Goal: Use online tool/utility: Use online tool/utility

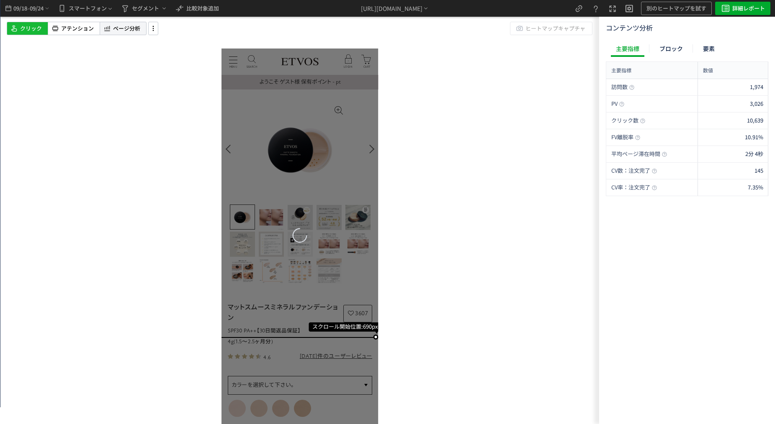
click at [132, 32] on span "ページ分析" at bounding box center [126, 29] width 27 height 8
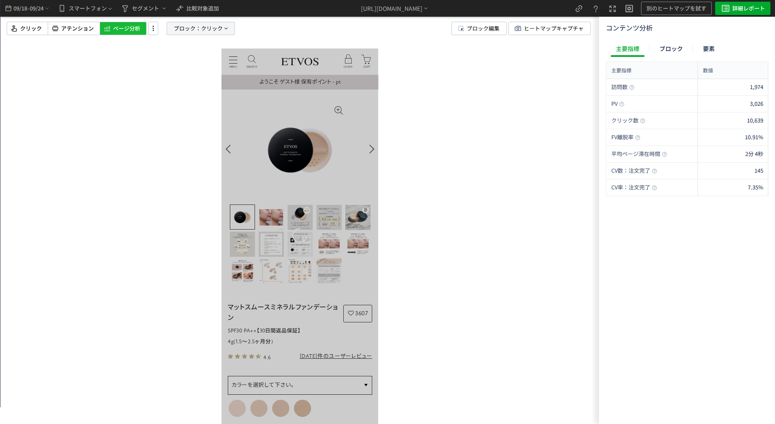
click at [213, 30] on span "クリック" at bounding box center [212, 28] width 22 height 13
click at [179, 66] on div "ブロック 要素" at bounding box center [180, 69] width 42 height 20
click at [173, 70] on span "要素" at bounding box center [170, 72] width 13 height 8
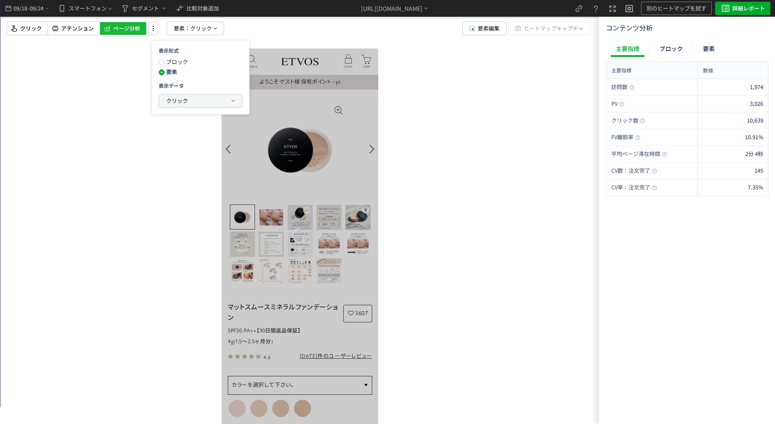
click at [176, 96] on span "クリック" at bounding box center [177, 101] width 22 height 10
click at [200, 141] on p "クリック" at bounding box center [198, 139] width 64 height 14
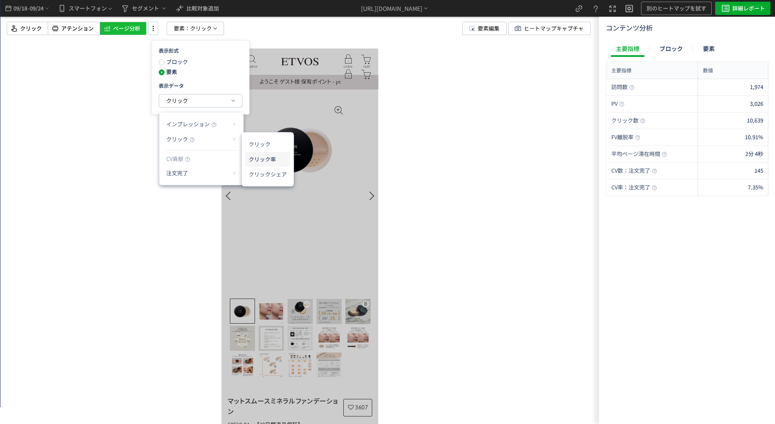
click at [256, 155] on li "クリック率" at bounding box center [267, 159] width 45 height 15
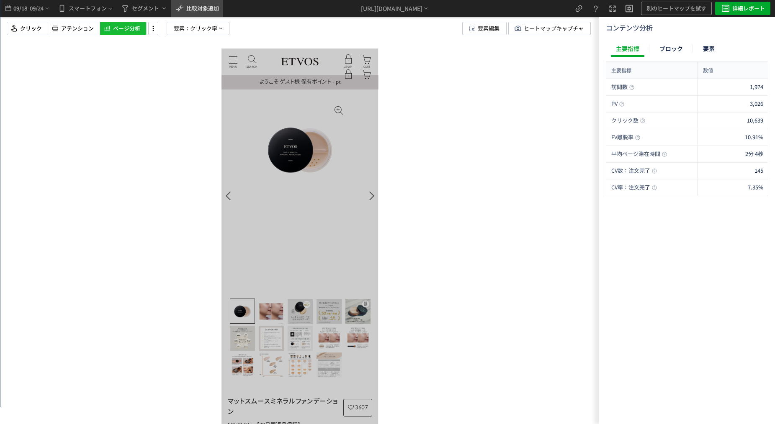
click at [220, 8] on button "比較対象追加" at bounding box center [197, 8] width 52 height 17
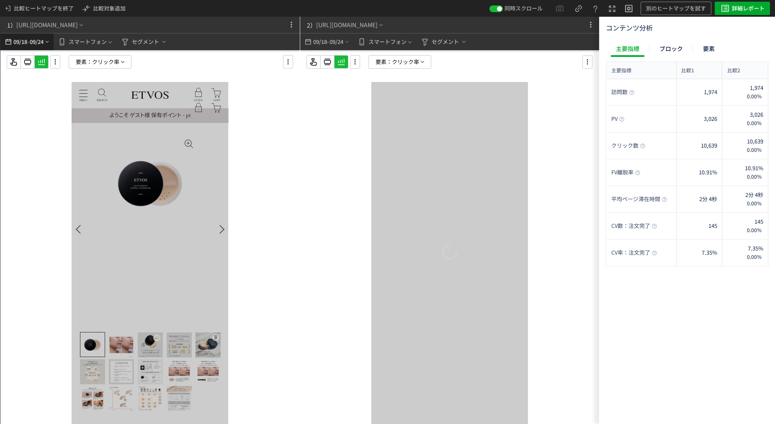
click at [13, 41] on icon "heatmap-top-bar" at bounding box center [8, 42] width 9 height 10
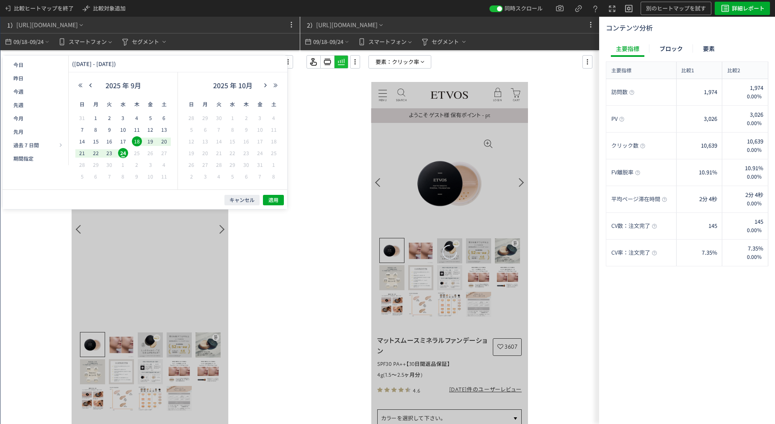
click at [92, 89] on div "2025 年 9月" at bounding box center [122, 87] width 95 height 17
click at [92, 85] on icon "button" at bounding box center [90, 85] width 5 height 5
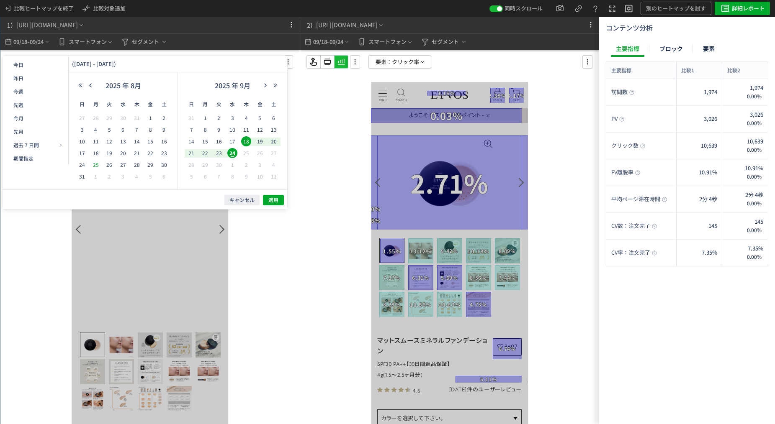
click at [94, 163] on span "25" at bounding box center [96, 165] width 10 height 10
click at [83, 166] on span "24" at bounding box center [82, 165] width 10 height 10
click at [92, 87] on icon "button" at bounding box center [90, 85] width 5 height 5
click at [133, 153] on span "24" at bounding box center [137, 153] width 10 height 10
click at [192, 164] on span "24" at bounding box center [191, 165] width 10 height 10
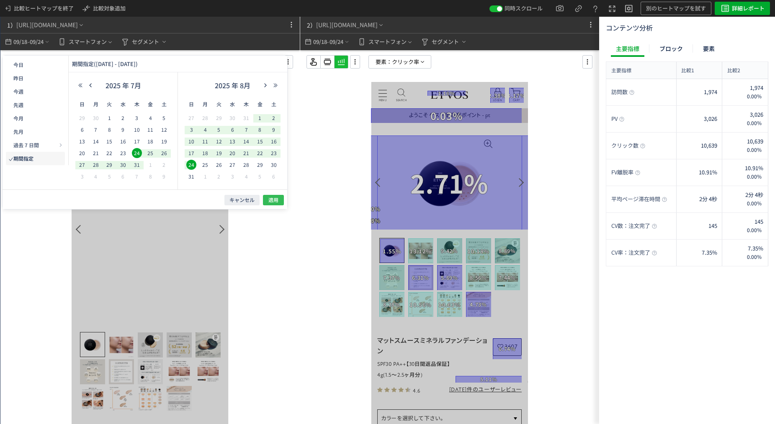
click at [266, 199] on button "適用" at bounding box center [273, 200] width 21 height 10
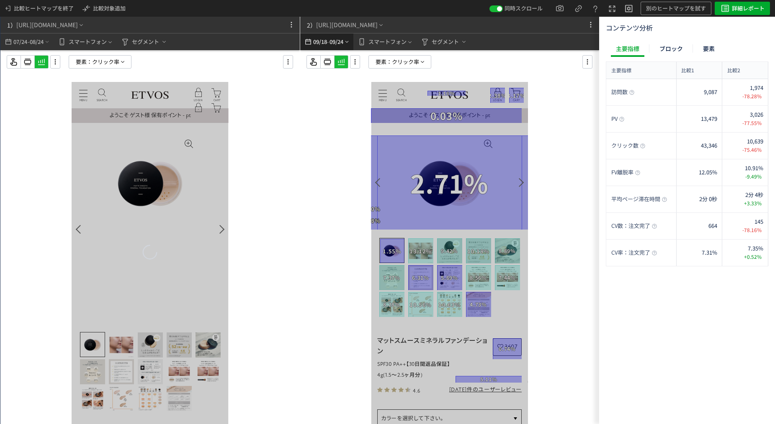
click at [343, 47] on span "09/24" at bounding box center [336, 41] width 14 height 17
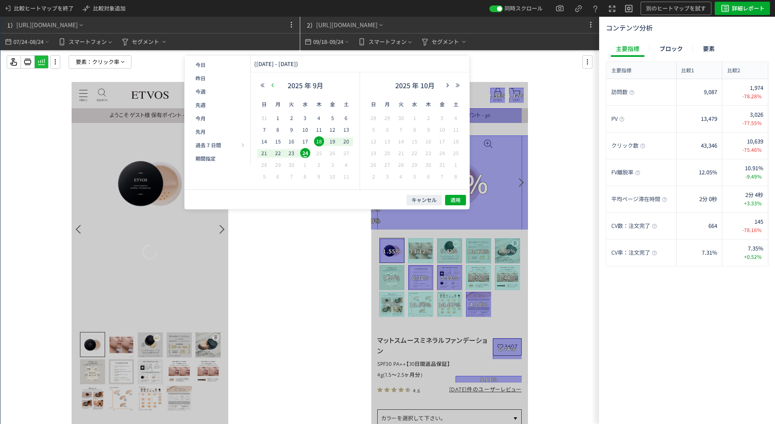
click at [268, 86] on button "button" at bounding box center [272, 85] width 10 height 6
drag, startPoint x: 278, startPoint y: 163, endPoint x: 306, endPoint y: 164, distance: 27.6
click at [278, 163] on span "25" at bounding box center [278, 165] width 10 height 10
click at [403, 154] on span "23" at bounding box center [401, 153] width 10 height 10
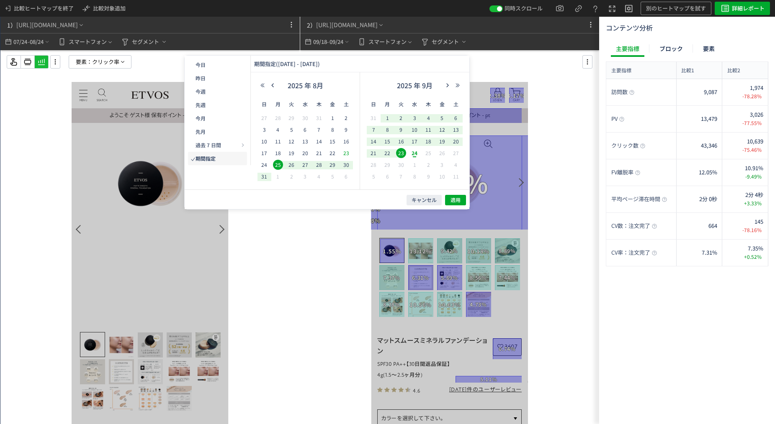
click at [342, 152] on span "23" at bounding box center [346, 153] width 10 height 10
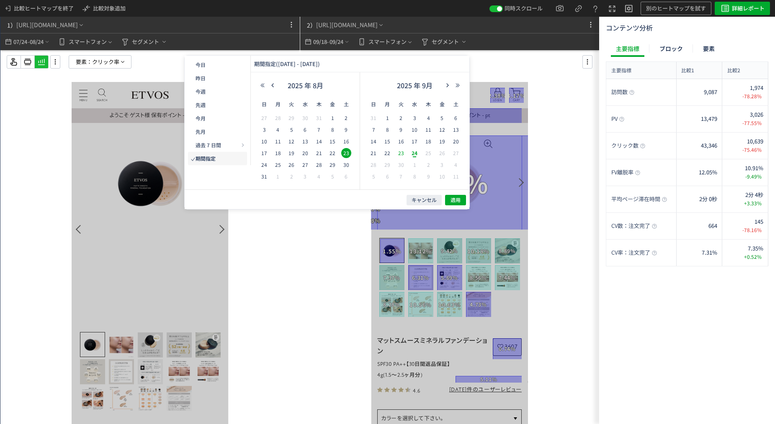
click at [398, 151] on span "23" at bounding box center [401, 153] width 10 height 10
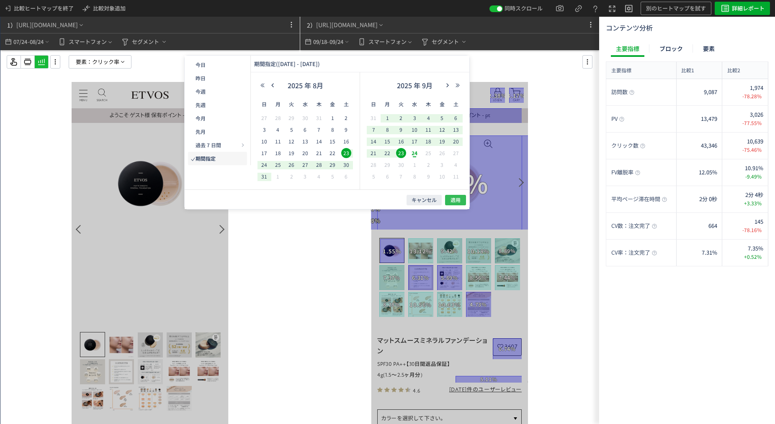
click at [454, 199] on span "適用" at bounding box center [455, 200] width 10 height 7
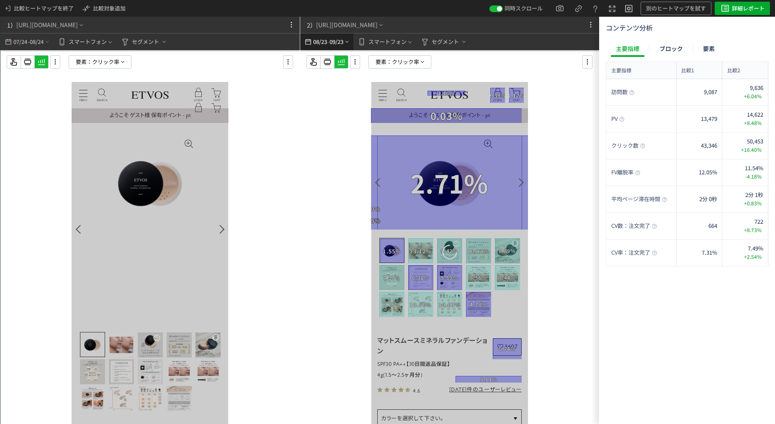
click at [336, 43] on span "09/23" at bounding box center [336, 41] width 14 height 17
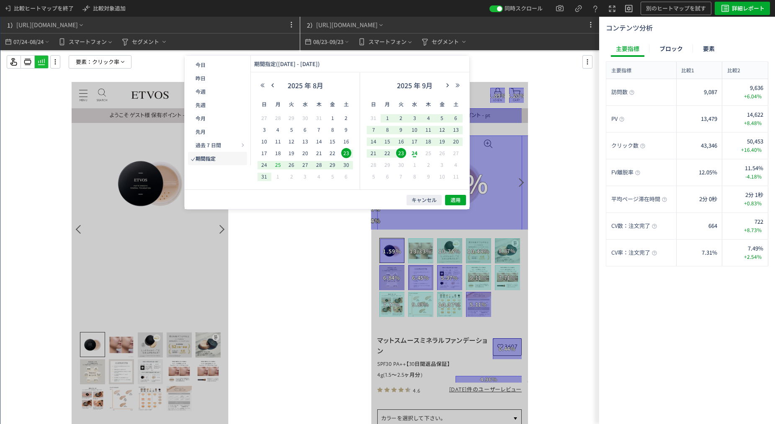
click at [278, 165] on span "25" at bounding box center [278, 165] width 10 height 10
click at [401, 152] on span "23" at bounding box center [401, 153] width 10 height 10
click at [454, 202] on span "適用" at bounding box center [455, 200] width 10 height 7
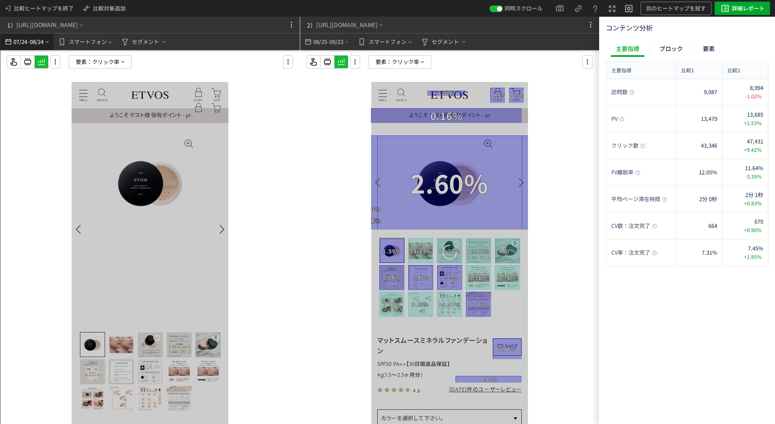
click at [18, 42] on span "07/24" at bounding box center [20, 41] width 14 height 17
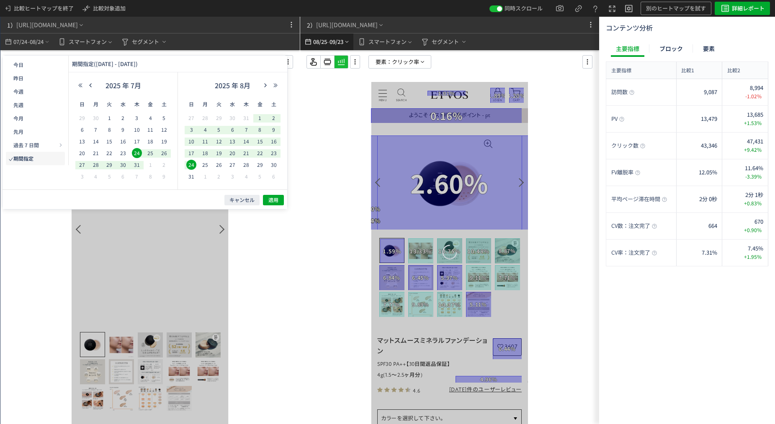
click at [326, 39] on span "08/25" at bounding box center [320, 41] width 14 height 17
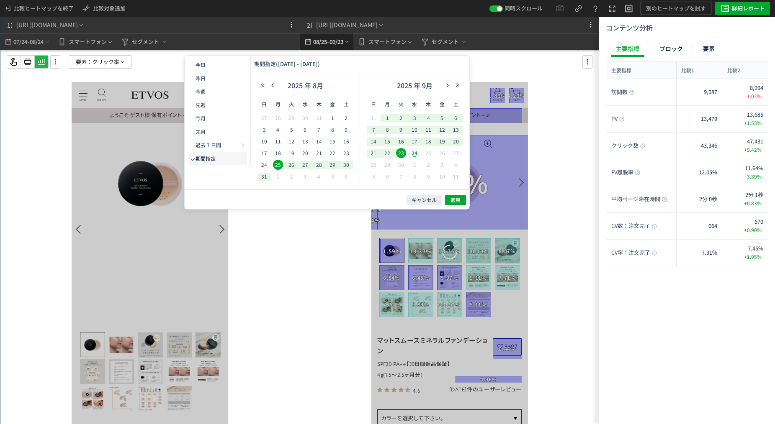
click at [325, 39] on span "08/25" at bounding box center [320, 41] width 14 height 17
click at [32, 37] on span "08/24" at bounding box center [37, 41] width 14 height 17
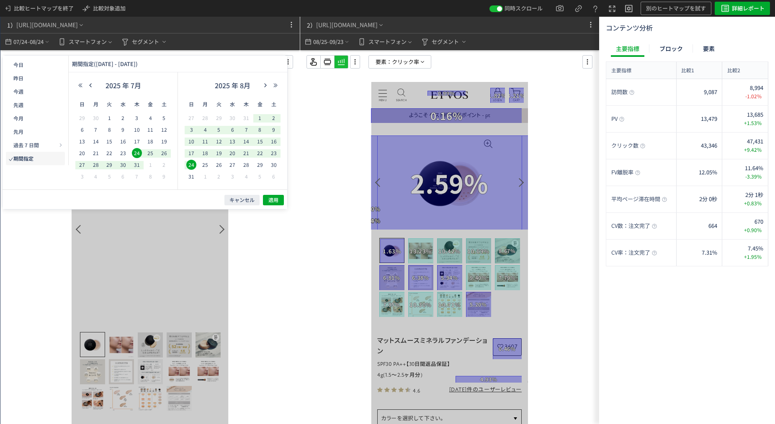
click at [190, 163] on span "24" at bounding box center [191, 165] width 10 height 10
click at [165, 154] on span "26" at bounding box center [164, 153] width 10 height 10
click at [276, 200] on span "適用" at bounding box center [273, 200] width 10 height 7
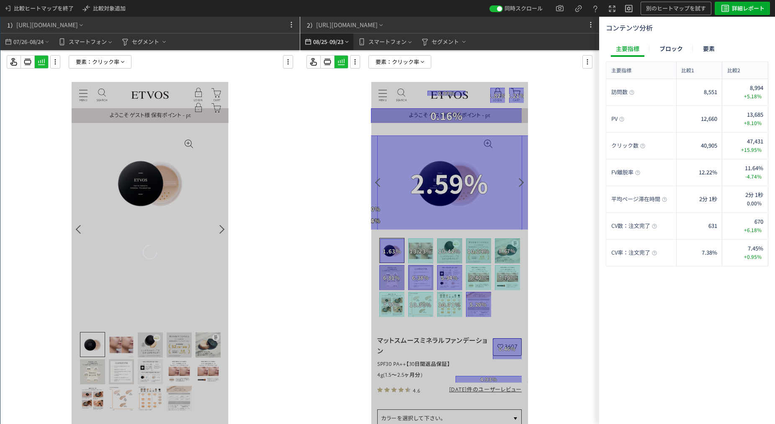
click at [326, 43] on span "08/25" at bounding box center [320, 41] width 14 height 17
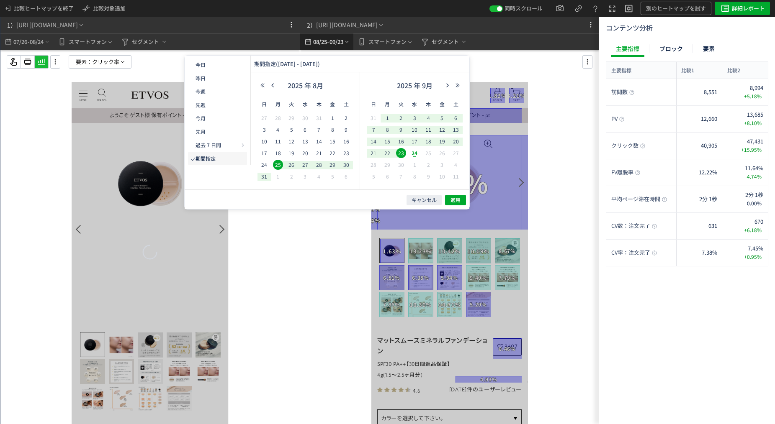
click at [326, 43] on span "08/25" at bounding box center [320, 41] width 14 height 17
click at [20, 41] on span "07/26" at bounding box center [20, 41] width 14 height 17
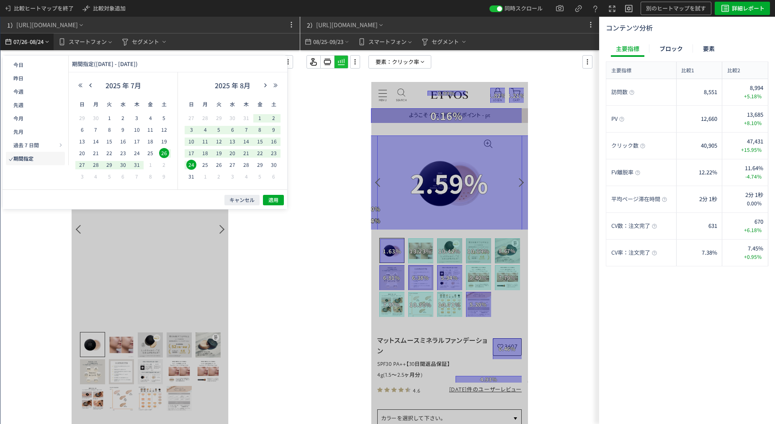
click at [20, 41] on span "07/26" at bounding box center [20, 41] width 14 height 17
click at [268, 195] on button "適用" at bounding box center [273, 200] width 21 height 10
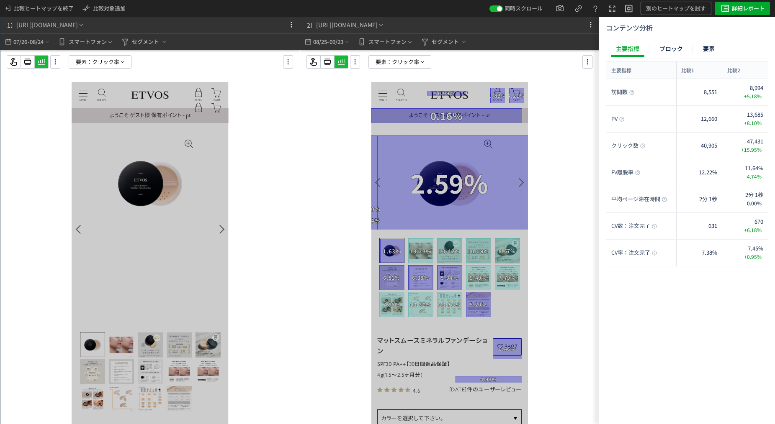
click at [573, 290] on div at bounding box center [449, 254] width 299 height 408
drag, startPoint x: 272, startPoint y: 130, endPoint x: 222, endPoint y: 133, distance: 49.9
click at [272, 130] on div at bounding box center [149, 254] width 299 height 408
click at [421, 242] on div "Go to slide 2" at bounding box center [420, 251] width 25 height 25
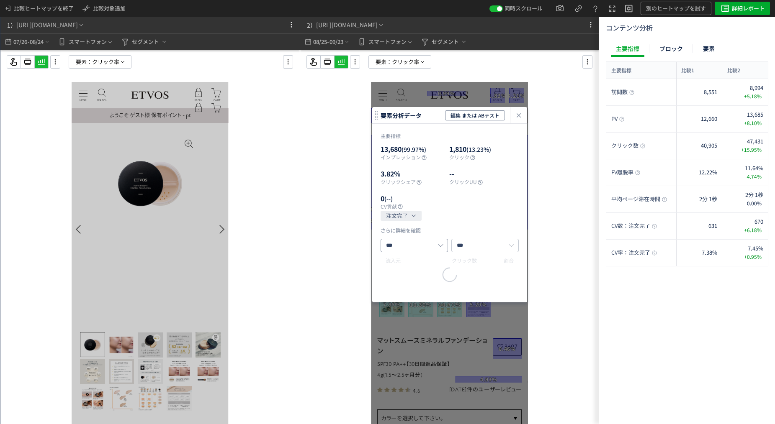
click at [421, 247] on div "主要指標 13,680 (99.97%) インプレッション 1,810 (13.23%) クリック 3.82% クリックシェア -- クリックUU 0 (--…" at bounding box center [449, 213] width 155 height 179
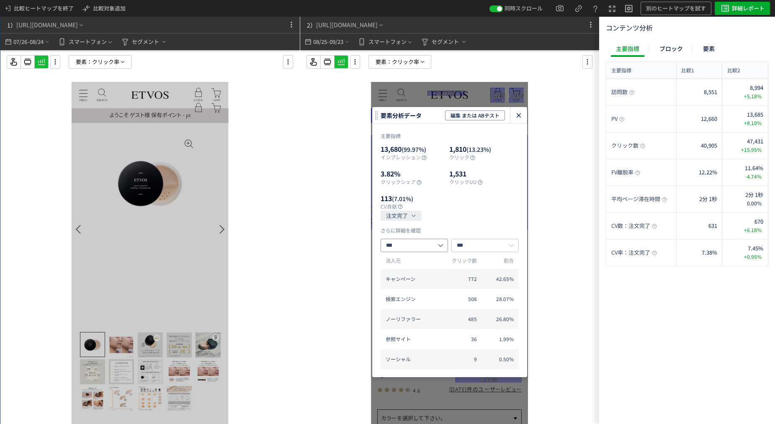
click at [515, 119] on icon "heatmap-click-data-modal" at bounding box center [518, 115] width 10 height 10
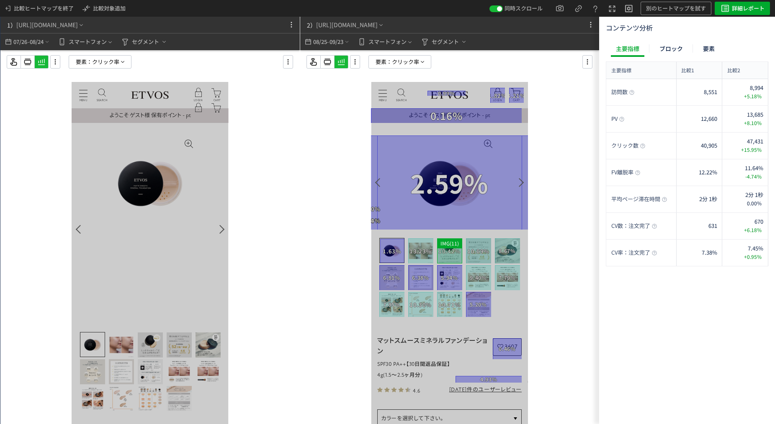
click at [446, 254] on div "Go to slide 3" at bounding box center [449, 251] width 25 height 25
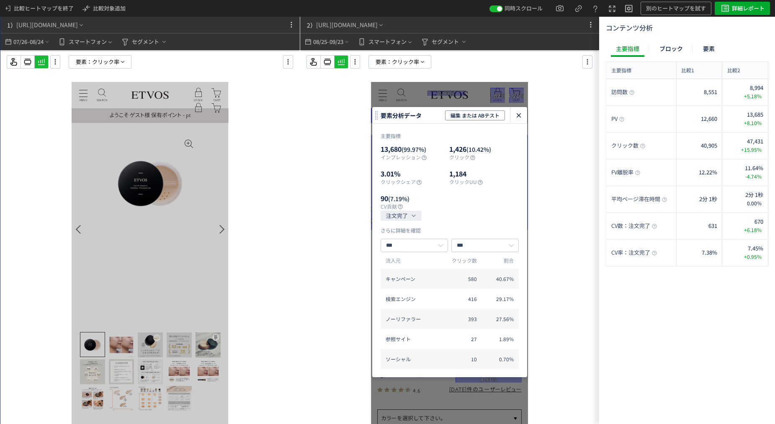
click at [520, 116] on icon "heatmap-click-data-modal" at bounding box center [518, 115] width 10 height 10
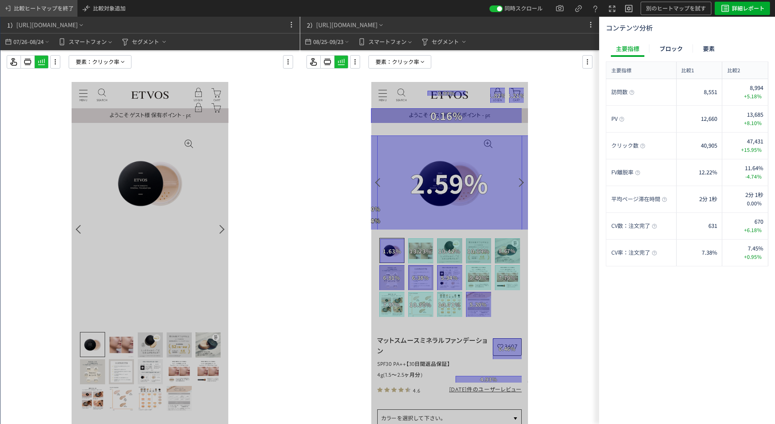
click at [41, 12] on span "比較ヒートマップを終了" at bounding box center [44, 8] width 60 height 13
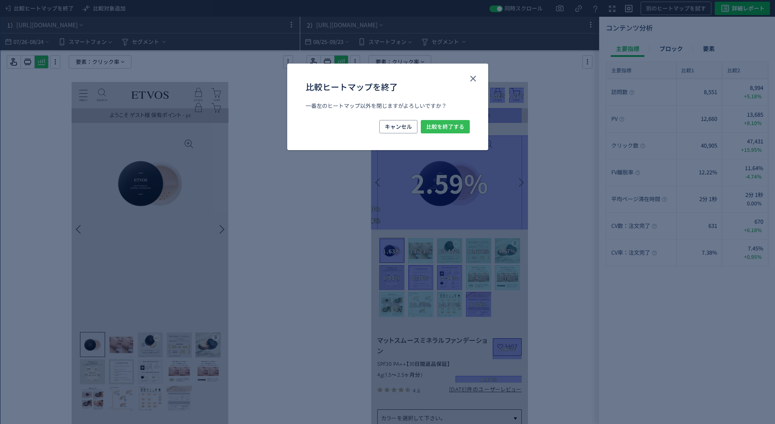
click at [439, 127] on span "比較を終了する" at bounding box center [445, 126] width 38 height 13
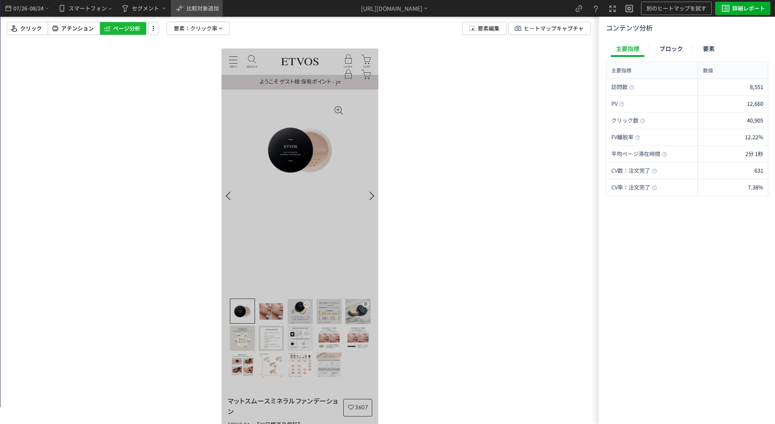
drag, startPoint x: 216, startPoint y: 12, endPoint x: 23, endPoint y: 77, distance: 204.6
click at [216, 12] on span "比較対象追加" at bounding box center [202, 8] width 33 height 8
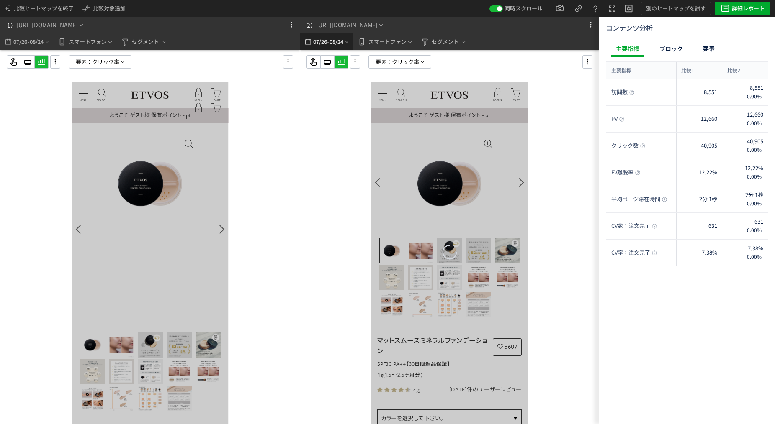
click at [328, 44] on span "-" at bounding box center [328, 41] width 2 height 17
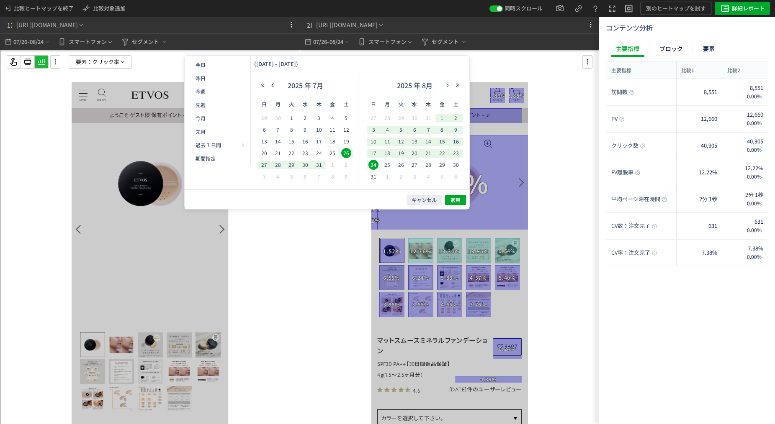
click at [444, 85] on button "button" at bounding box center [447, 85] width 10 height 6
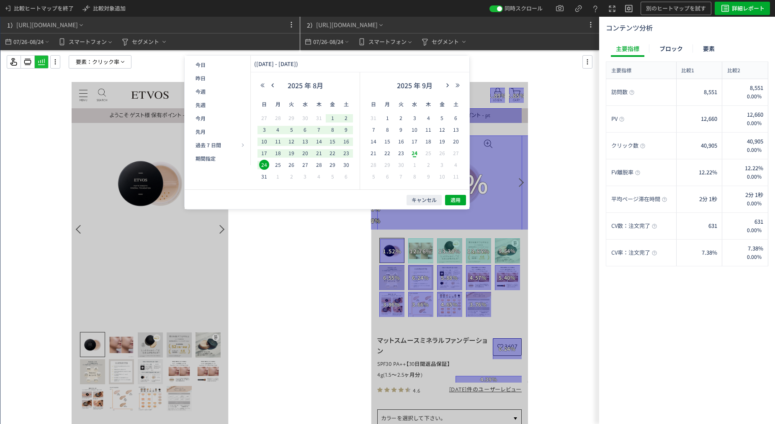
click at [416, 156] on span "24" at bounding box center [414, 153] width 10 height 10
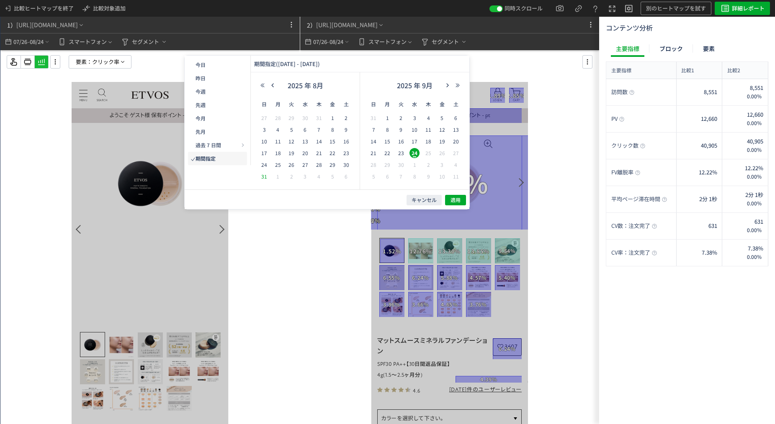
click at [262, 171] on td "31" at bounding box center [264, 177] width 14 height 12
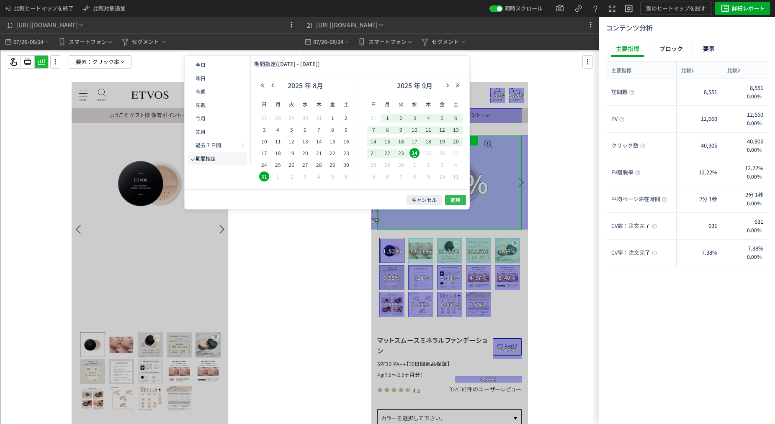
click at [449, 200] on button "適用" at bounding box center [455, 200] width 21 height 10
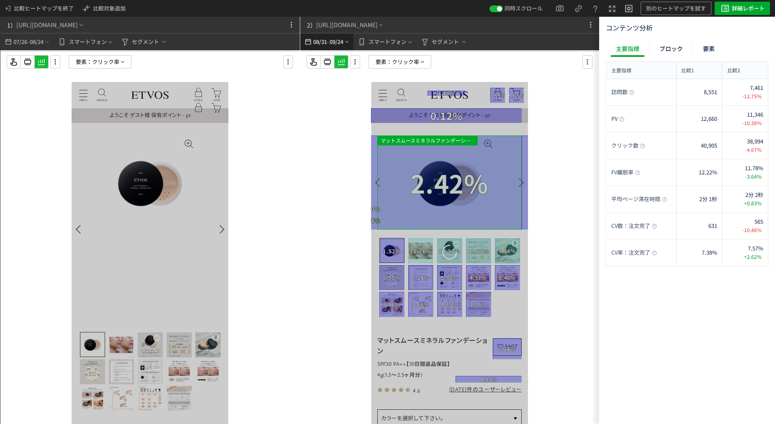
click at [316, 47] on span "08/31" at bounding box center [320, 41] width 14 height 17
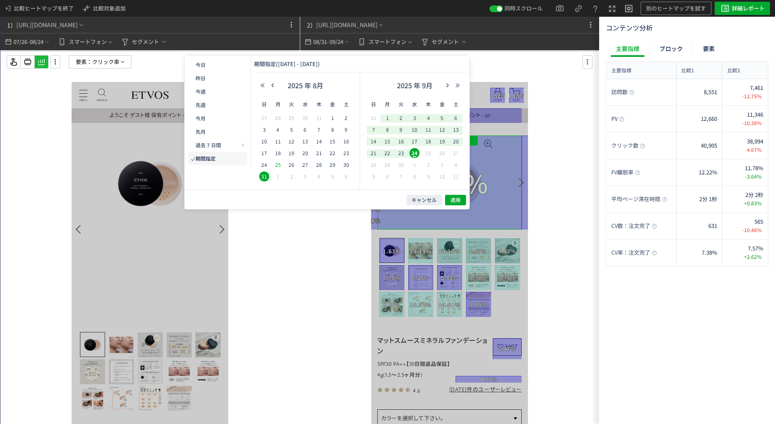
click at [272, 164] on div "25" at bounding box center [278, 165] width 14 height 8
click at [260, 180] on div "31" at bounding box center [264, 177] width 14 height 8
click at [456, 205] on div "キャンセル 適用" at bounding box center [327, 200] width 285 height 20
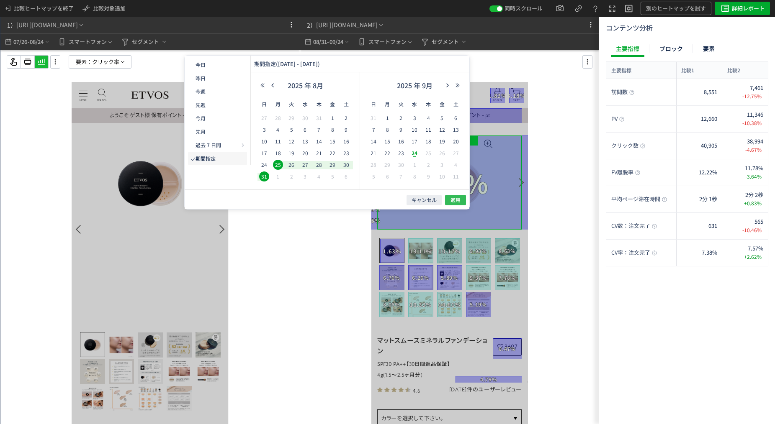
click at [454, 200] on span "適用" at bounding box center [455, 200] width 10 height 7
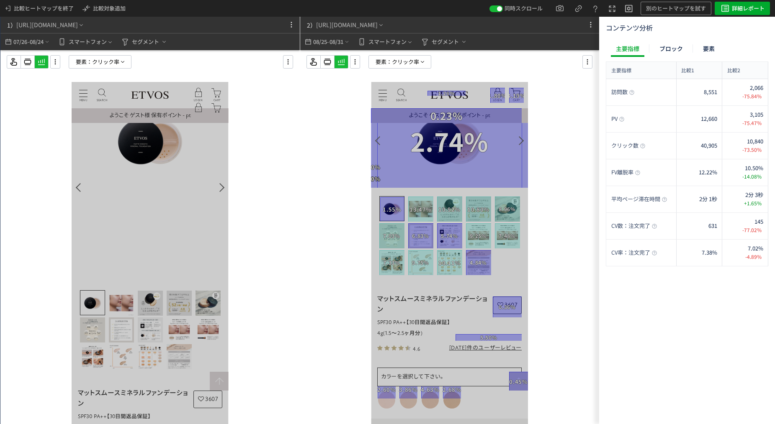
click at [506, 269] on div at bounding box center [449, 242] width 157 height 92
click at [78, 68] on span "要素：" at bounding box center [84, 62] width 16 height 13
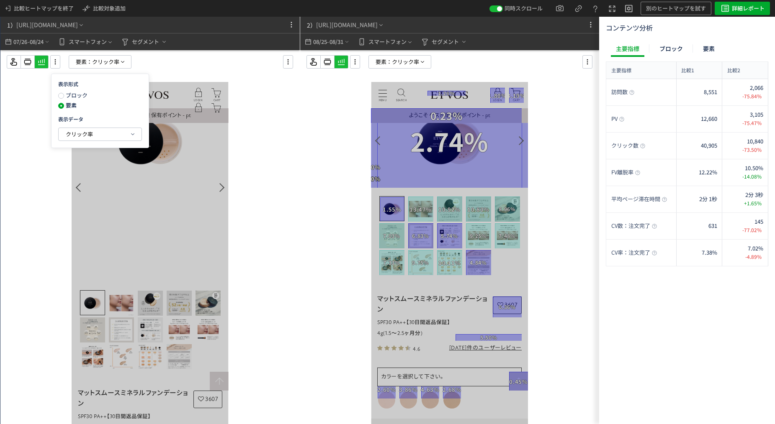
click at [80, 93] on span "ブロック" at bounding box center [75, 95] width 23 height 8
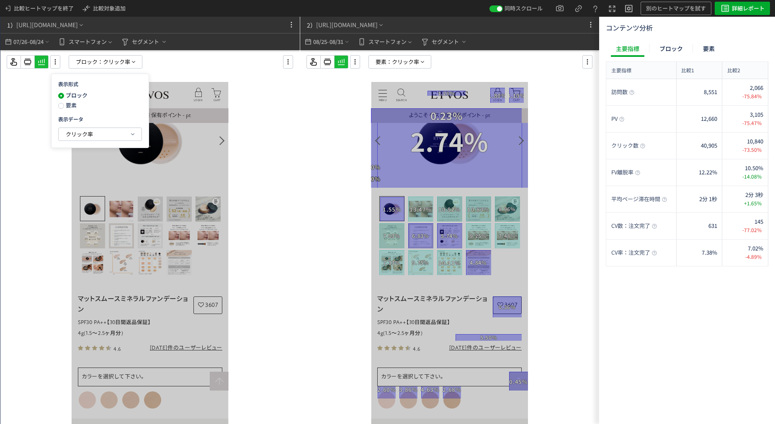
scroll to position [42, 0]
click at [382, 70] on div at bounding box center [449, 254] width 299 height 408
click at [382, 66] on span "要素：" at bounding box center [383, 62] width 16 height 13
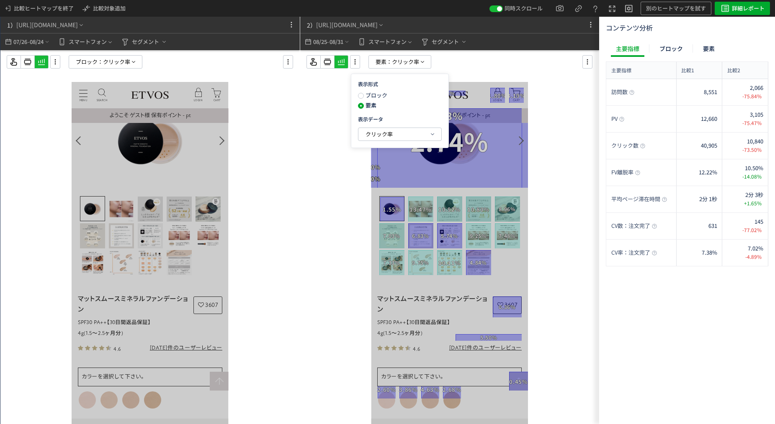
click at [384, 96] on span "ブロック" at bounding box center [375, 95] width 23 height 8
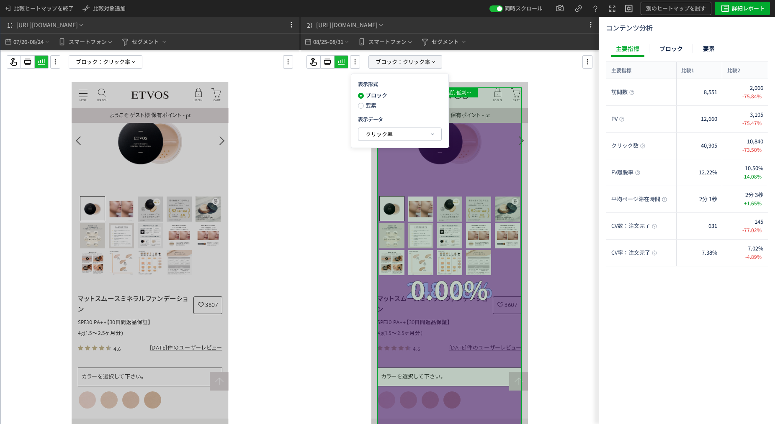
click at [397, 61] on span "ブロック：" at bounding box center [388, 62] width 27 height 13
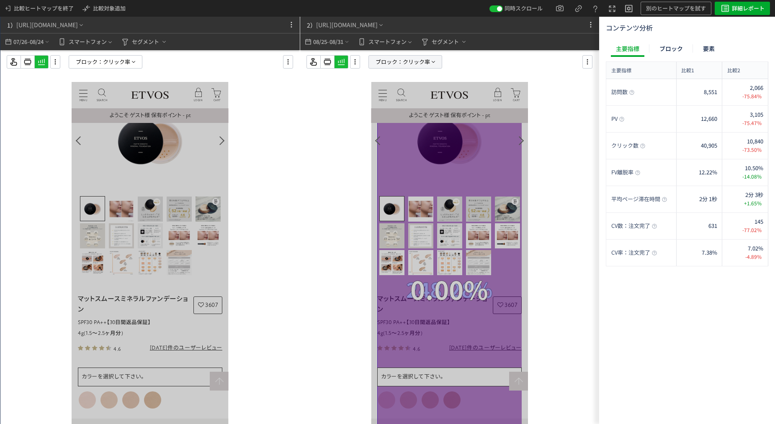
click at [381, 60] on span "ブロック：" at bounding box center [388, 62] width 27 height 13
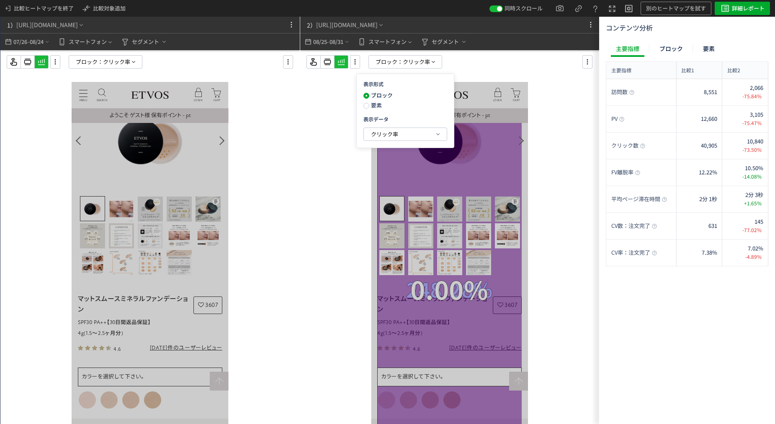
click at [372, 106] on span "要素" at bounding box center [375, 105] width 13 height 8
click at [125, 66] on span "クリック率" at bounding box center [116, 62] width 27 height 13
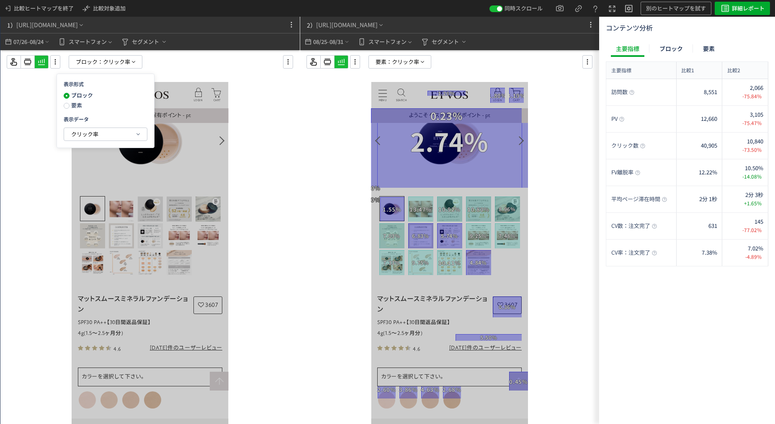
click at [79, 102] on span "要素" at bounding box center [75, 105] width 13 height 8
click at [89, 141] on div "表示形式 ブロック 要素 表示データ クリック率" at bounding box center [105, 111] width 98 height 74
click at [92, 139] on span "クリック率" at bounding box center [84, 134] width 27 height 10
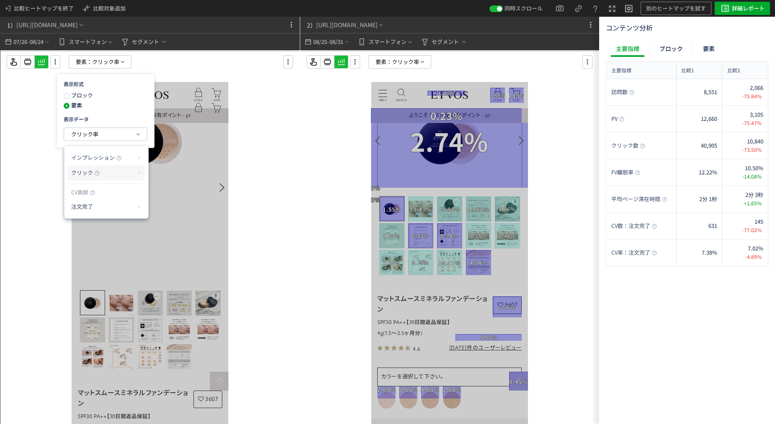
click at [106, 169] on p "クリック" at bounding box center [103, 173] width 64 height 14
click at [288, 254] on div at bounding box center [149, 254] width 299 height 408
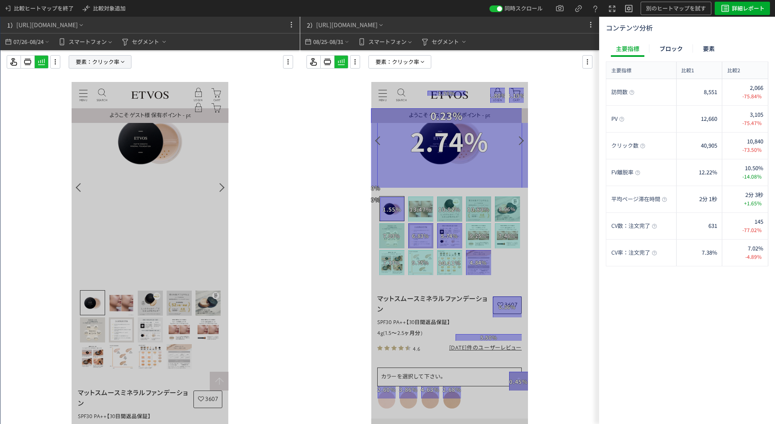
click at [111, 59] on span "クリック率" at bounding box center [105, 62] width 27 height 13
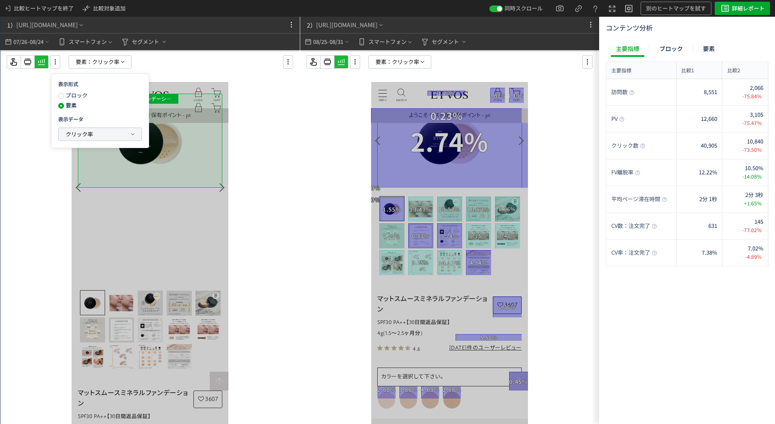
click at [111, 141] on div "クリック率" at bounding box center [100, 134] width 84 height 13
click at [90, 142] on div "表示形式 ブロック 要素 表示データ クリック率" at bounding box center [100, 111] width 98 height 74
click at [95, 134] on button "クリック率" at bounding box center [100, 134] width 83 height 13
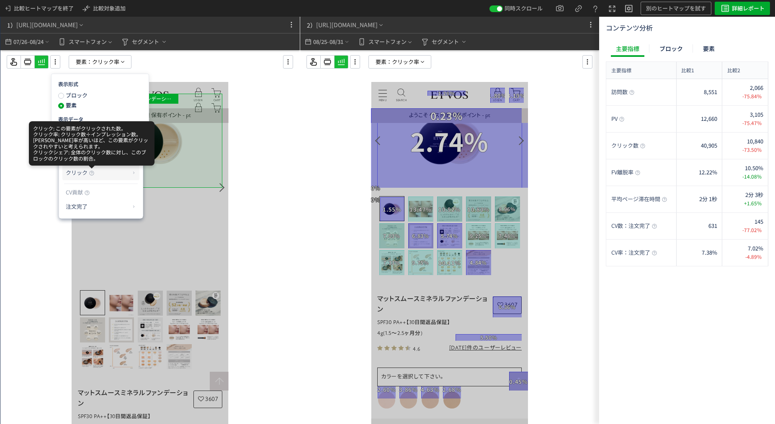
click at [90, 175] on icon at bounding box center [91, 173] width 5 height 5
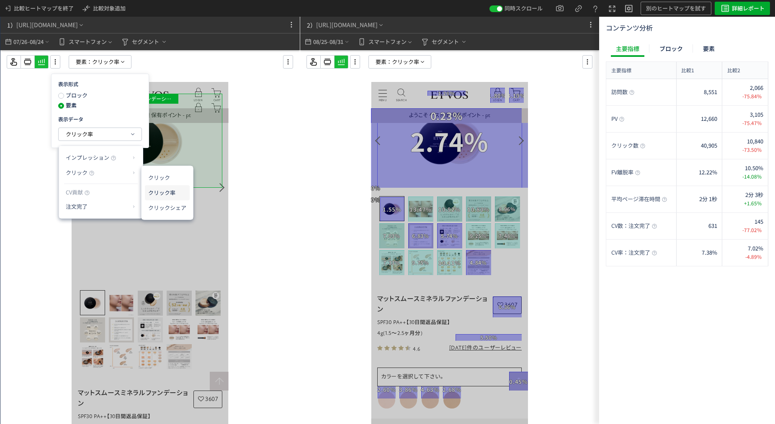
click at [149, 193] on li "クリック率" at bounding box center [167, 192] width 45 height 15
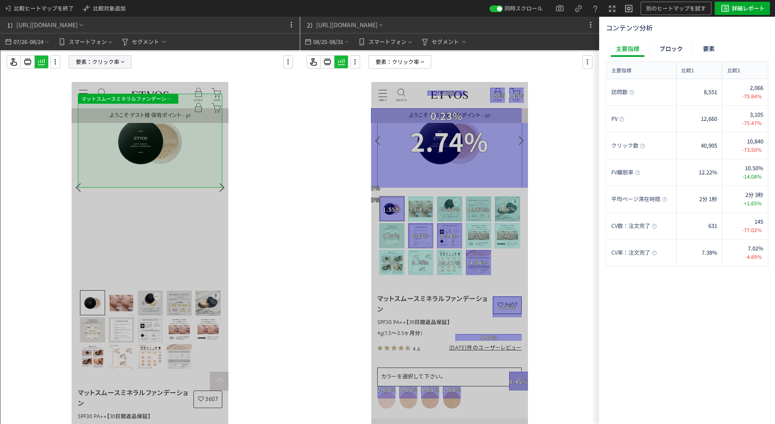
click at [90, 66] on span "要素：" at bounding box center [84, 62] width 16 height 13
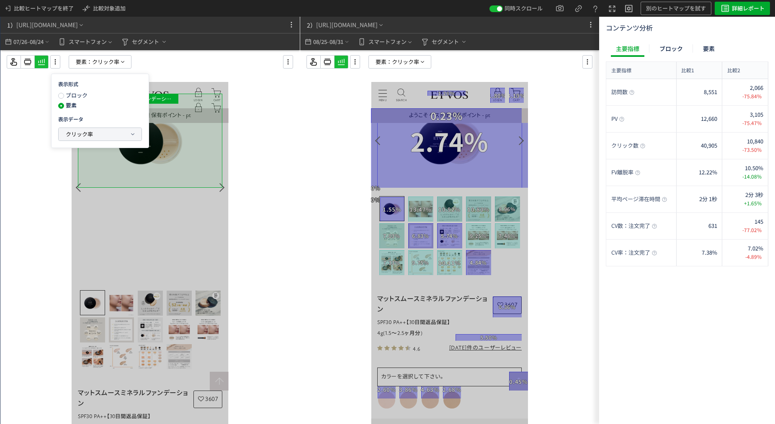
click at [85, 137] on span "クリック率" at bounding box center [79, 134] width 27 height 8
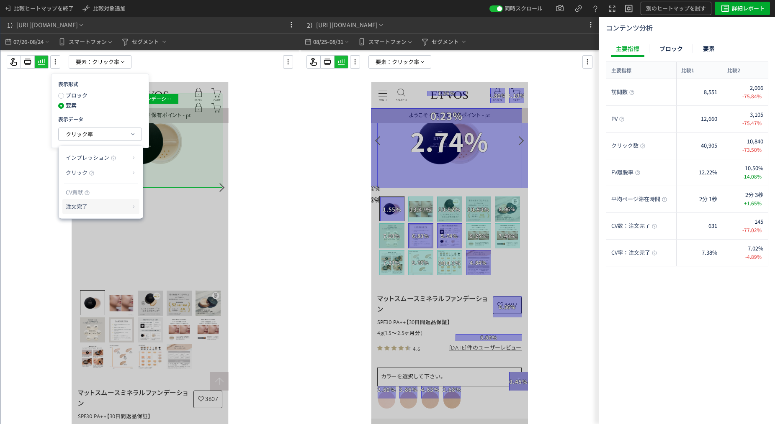
click at [70, 207] on p "注文完了" at bounding box center [98, 207] width 64 height 14
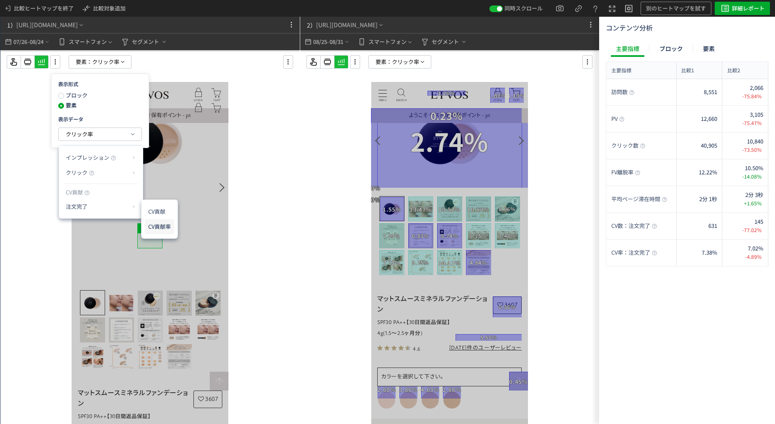
click at [149, 226] on li "CV貢献率" at bounding box center [159, 226] width 29 height 15
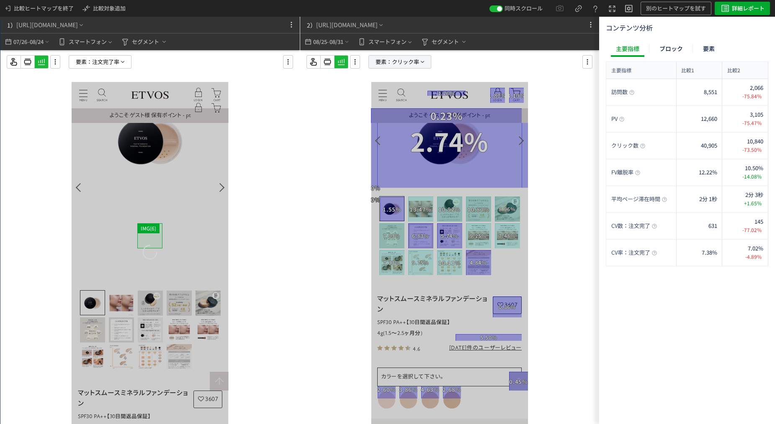
click at [381, 57] on span "要素：" at bounding box center [383, 62] width 16 height 13
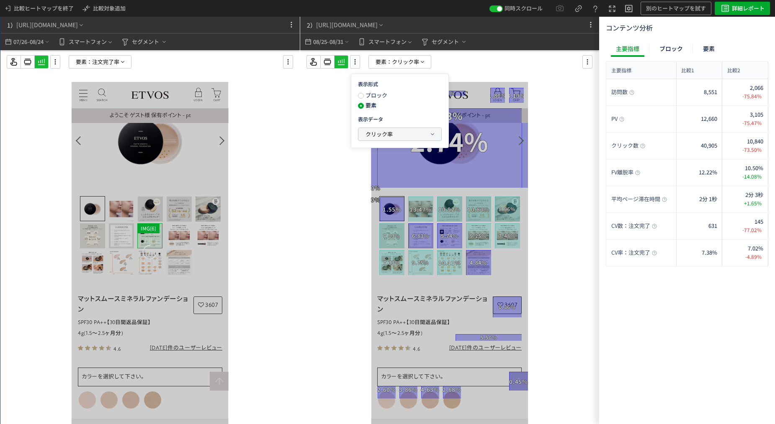
click at [400, 138] on button "クリック率" at bounding box center [399, 134] width 83 height 13
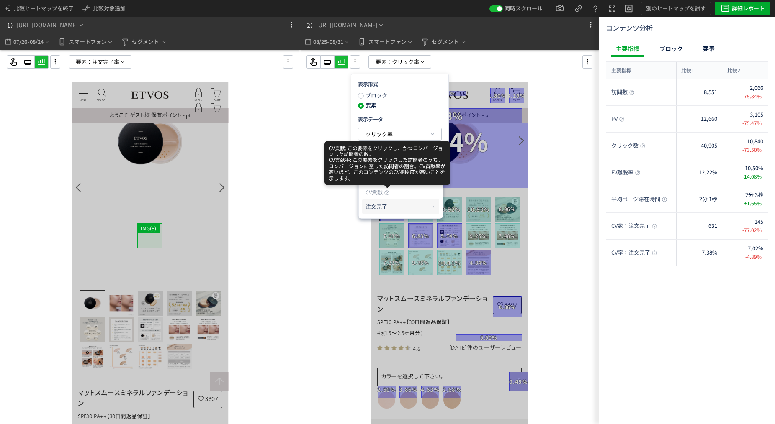
click at [389, 204] on p "注文完了" at bounding box center [397, 207] width 64 height 14
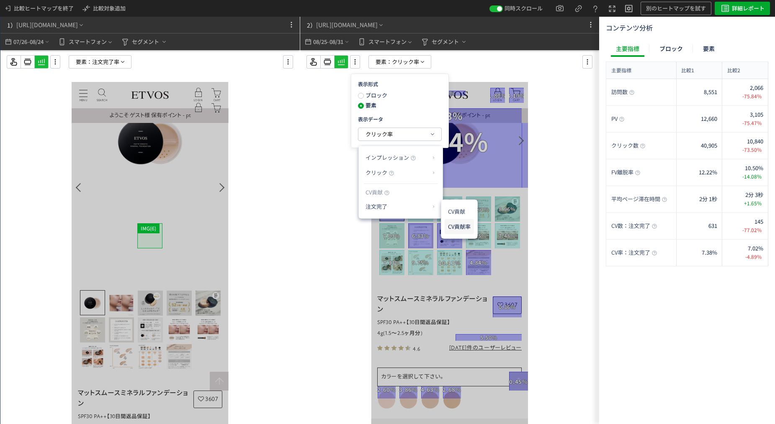
click at [473, 226] on li "CV貢献率" at bounding box center [458, 226] width 29 height 15
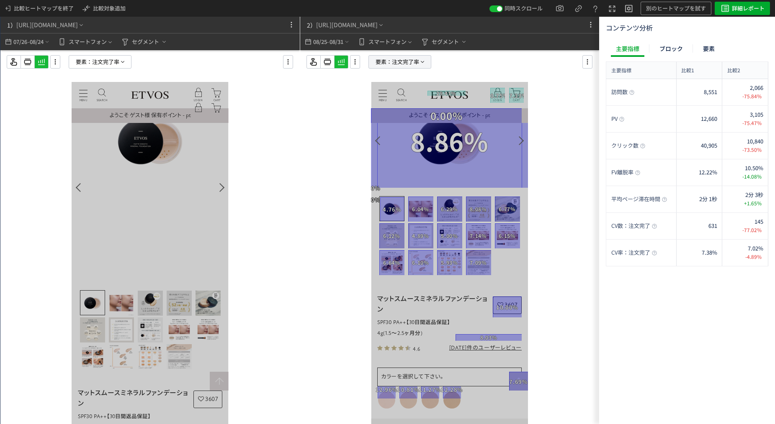
click at [392, 65] on span "注文完了率" at bounding box center [405, 62] width 27 height 13
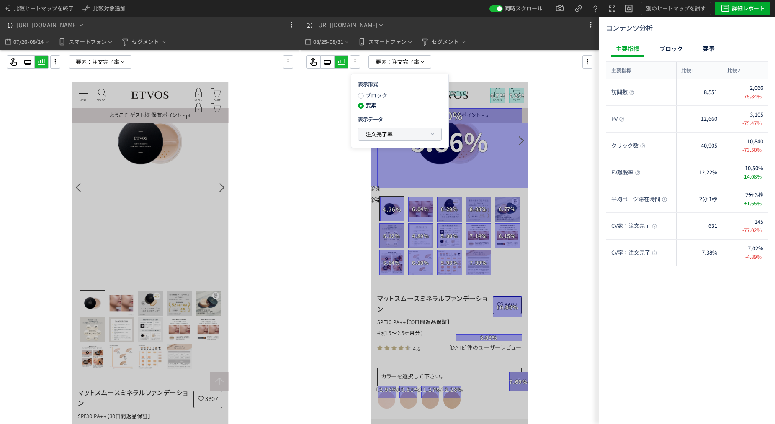
click at [366, 132] on span "注文完了率" at bounding box center [378, 134] width 27 height 8
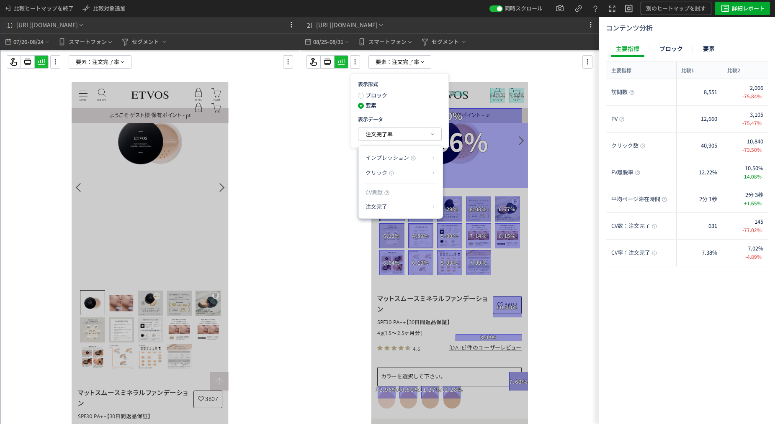
click at [373, 215] on ul "インプレッション クリック CV貢献 注文完了" at bounding box center [401, 182] width 84 height 72
click at [374, 213] on p "注文完了" at bounding box center [397, 207] width 64 height 14
click at [419, 177] on p "クリック" at bounding box center [397, 173] width 64 height 14
click at [458, 195] on li "クリック率" at bounding box center [466, 192] width 45 height 15
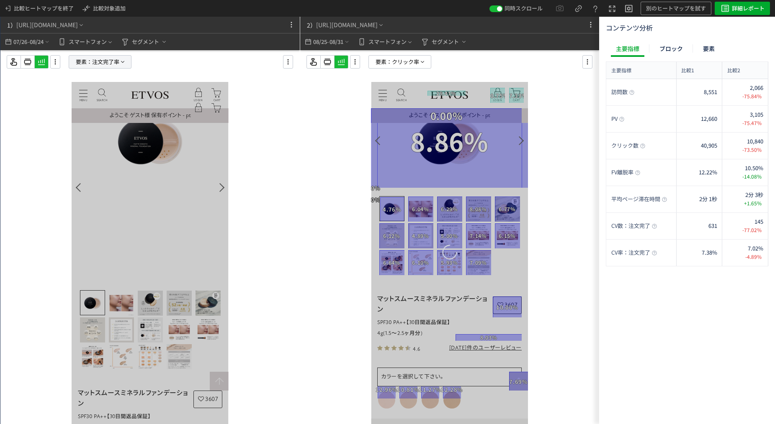
click at [103, 62] on span "注文完了率" at bounding box center [105, 62] width 27 height 13
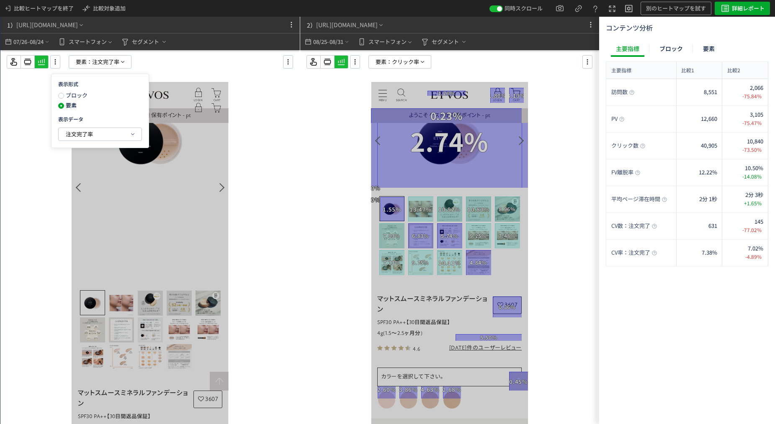
click at [89, 96] on div "ブロック 要素" at bounding box center [79, 102] width 42 height 20
click at [80, 137] on span "注文完了率" at bounding box center [79, 134] width 27 height 8
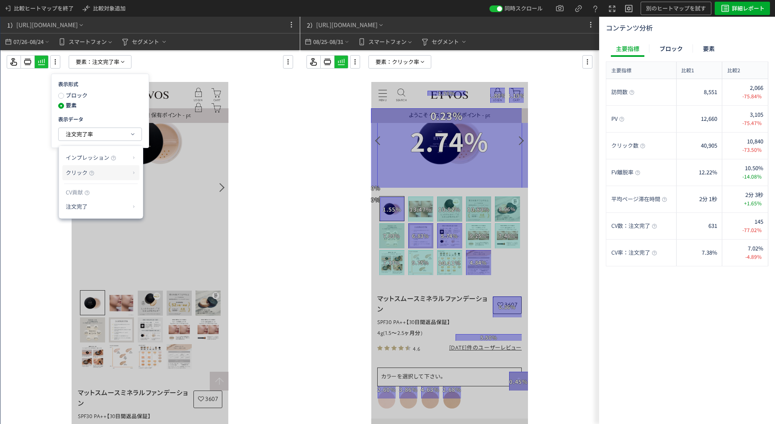
click at [86, 168] on p "クリック" at bounding box center [98, 173] width 64 height 14
click at [165, 186] on li "クリック率" at bounding box center [167, 192] width 45 height 15
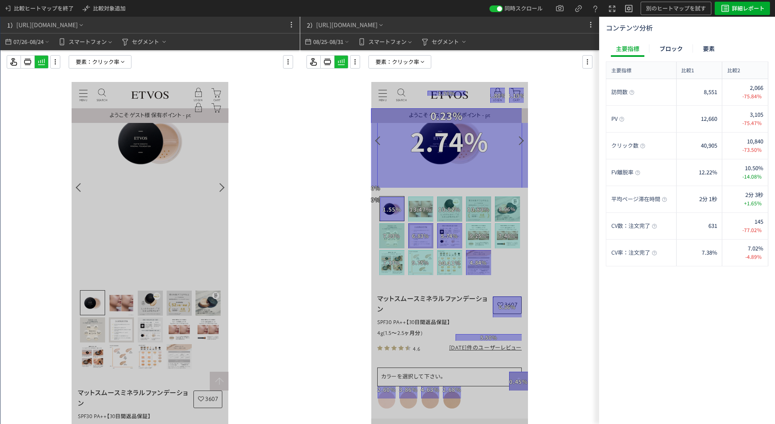
click at [497, 270] on div at bounding box center [449, 242] width 157 height 92
click at [332, 41] on span "08/31" at bounding box center [336, 41] width 14 height 17
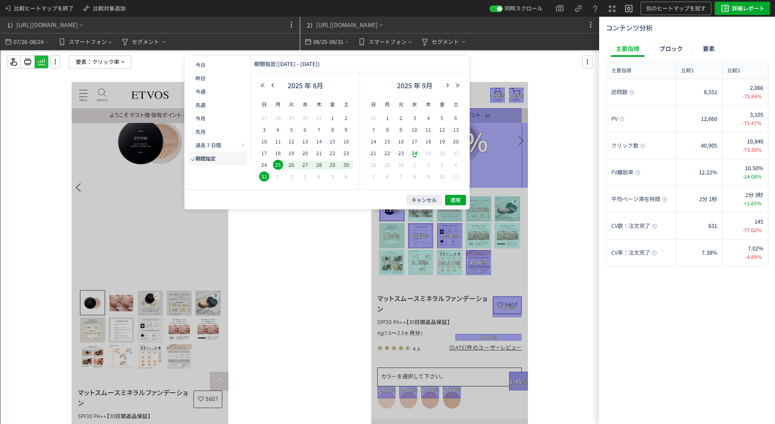
click at [276, 166] on span "25" at bounding box center [278, 165] width 10 height 10
click at [403, 154] on span "23" at bounding box center [401, 153] width 10 height 10
click at [443, 195] on div "キャンセル 適用" at bounding box center [327, 200] width 285 height 20
click at [449, 197] on button "適用" at bounding box center [455, 200] width 21 height 10
